Goal: Information Seeking & Learning: Learn about a topic

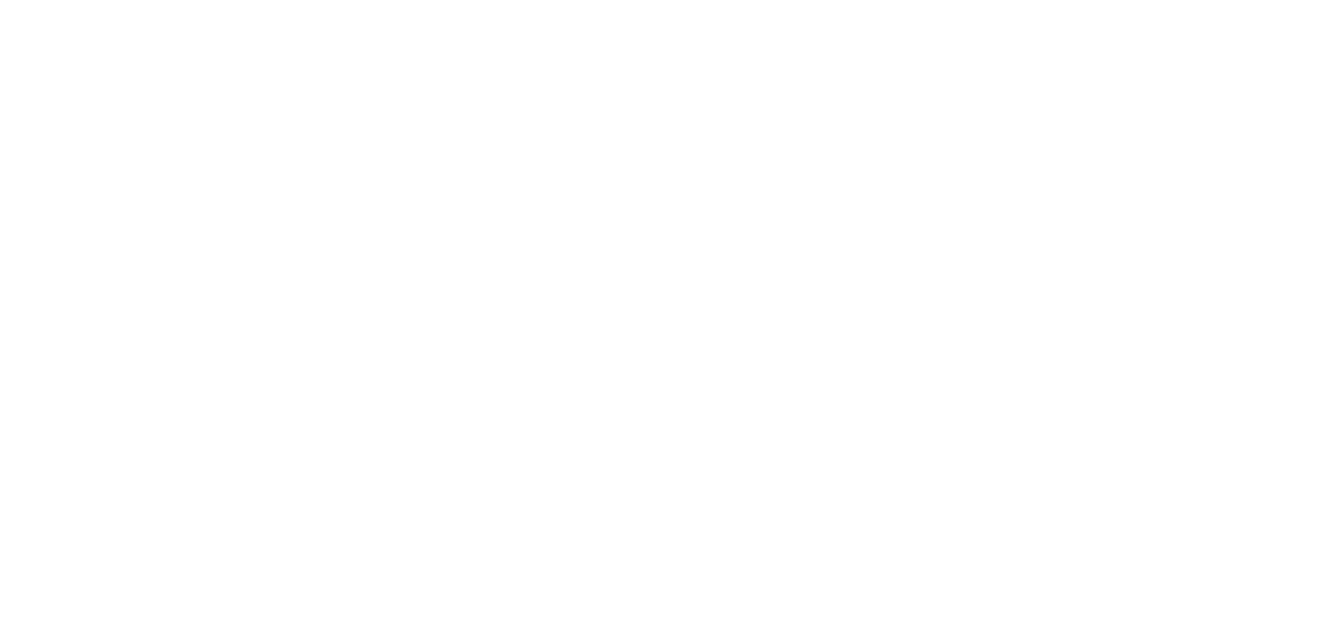
select select
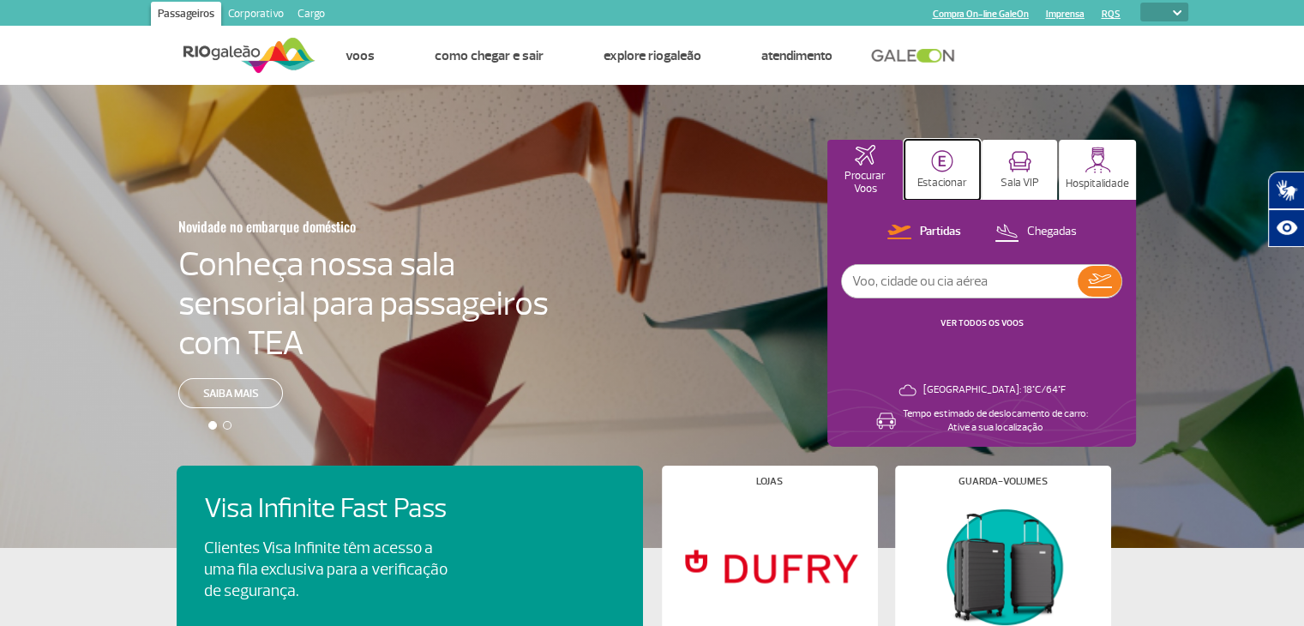
click at [939, 171] on img at bounding box center [942, 161] width 22 height 22
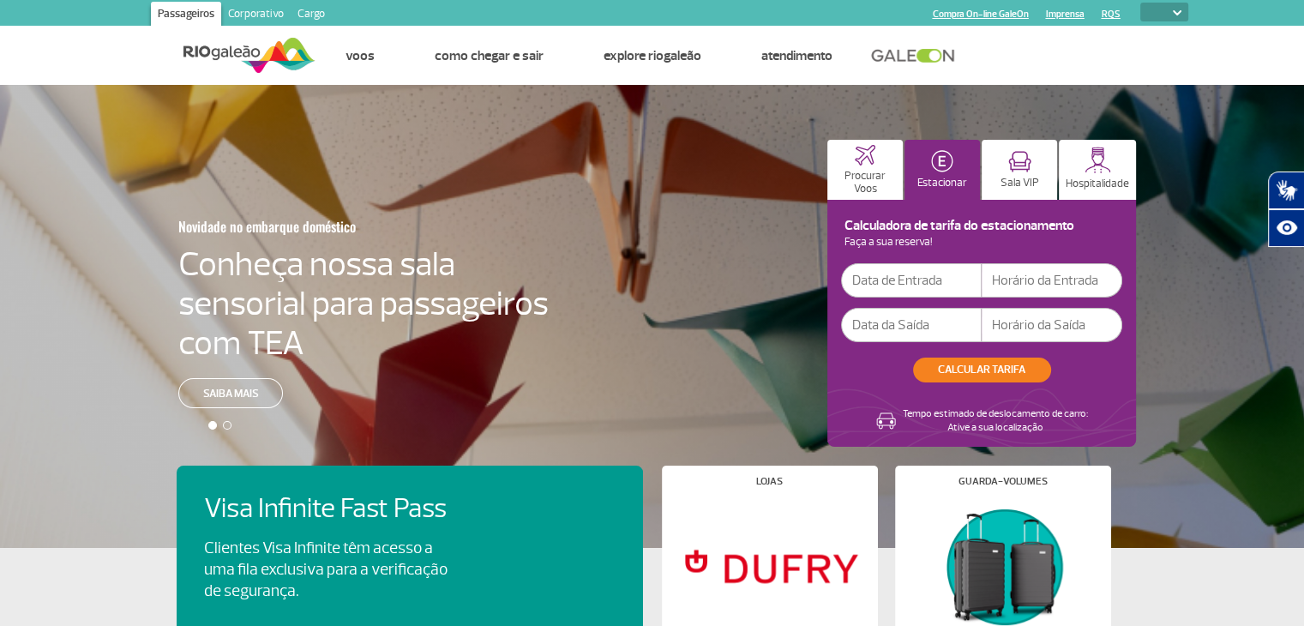
click at [672, 185] on div at bounding box center [658, 331] width 1317 height 492
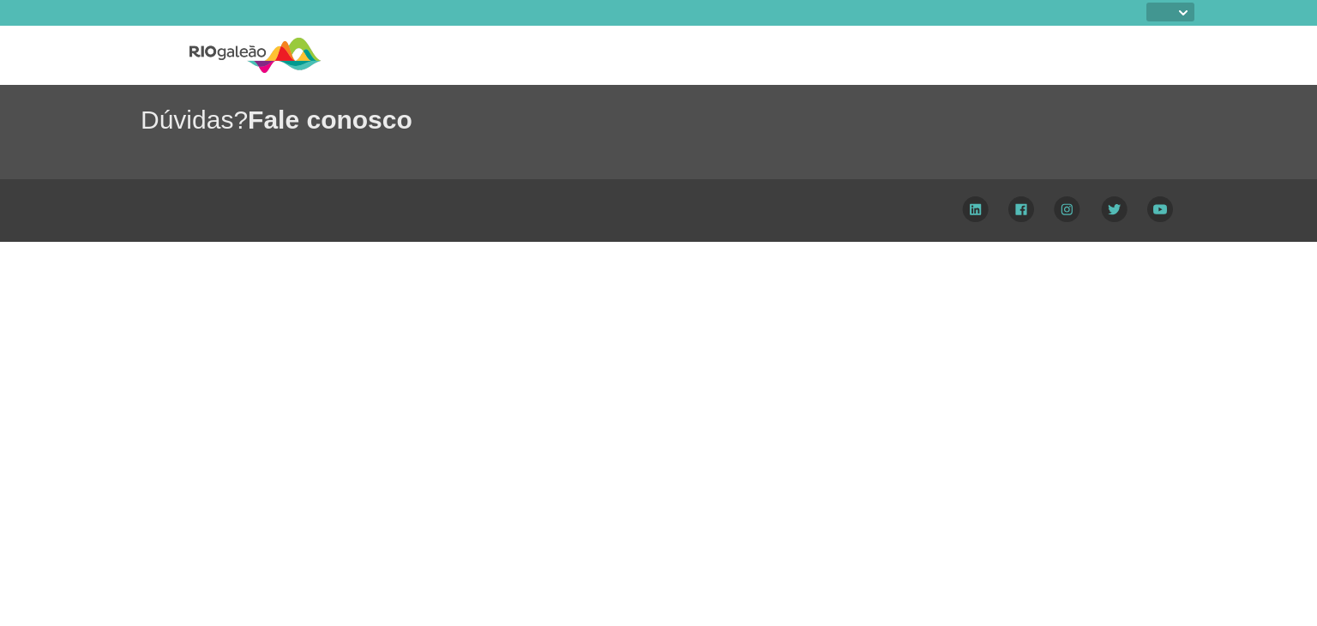
select select
